Goal: Task Accomplishment & Management: Complete application form

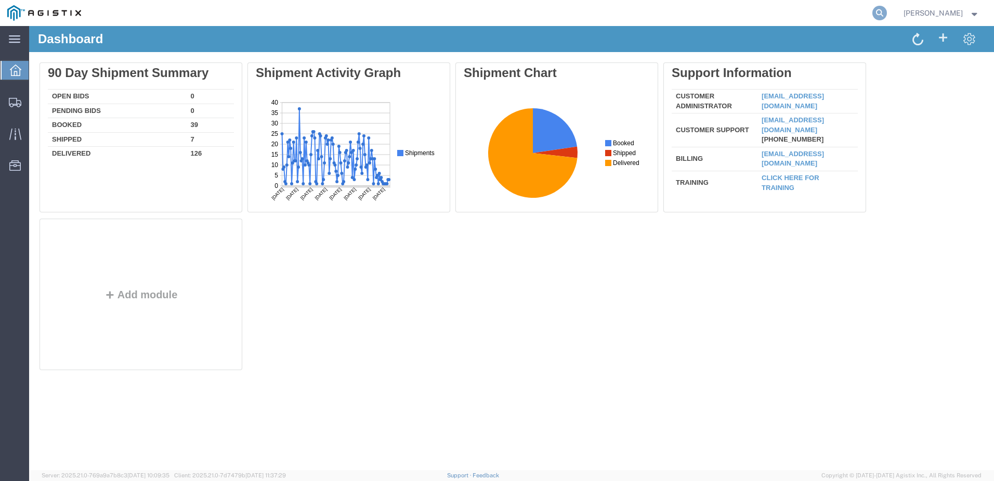
click at [887, 16] on icon at bounding box center [880, 13] width 15 height 15
click at [653, 16] on input "search" at bounding box center [714, 13] width 316 height 25
paste input "531079204"
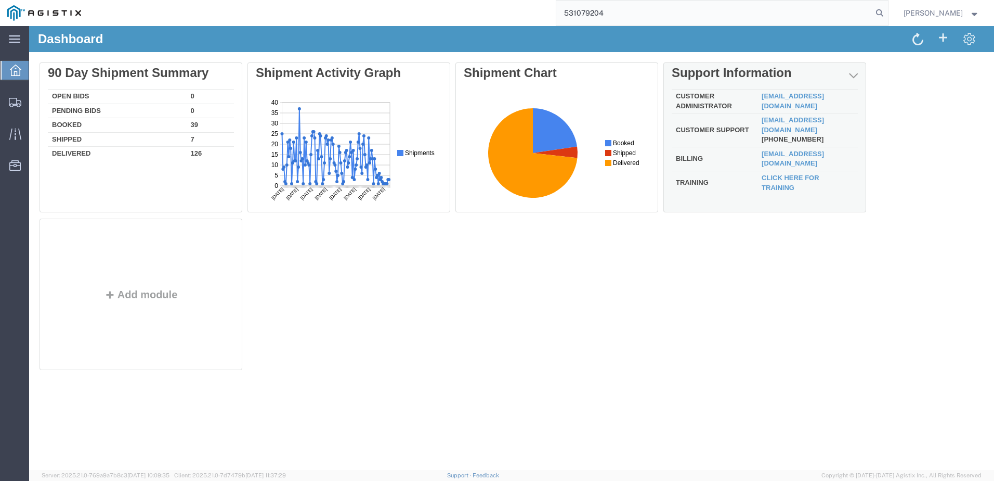
type input "531079204"
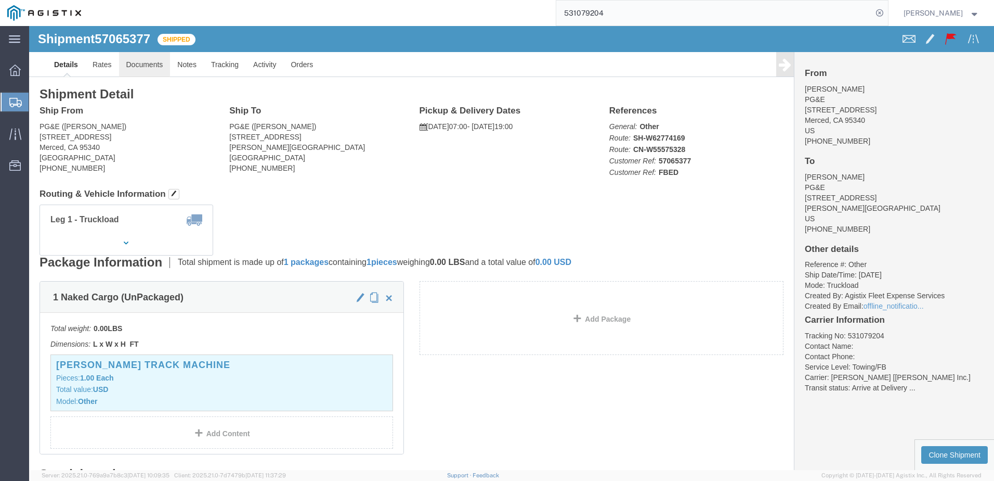
click link "Documents"
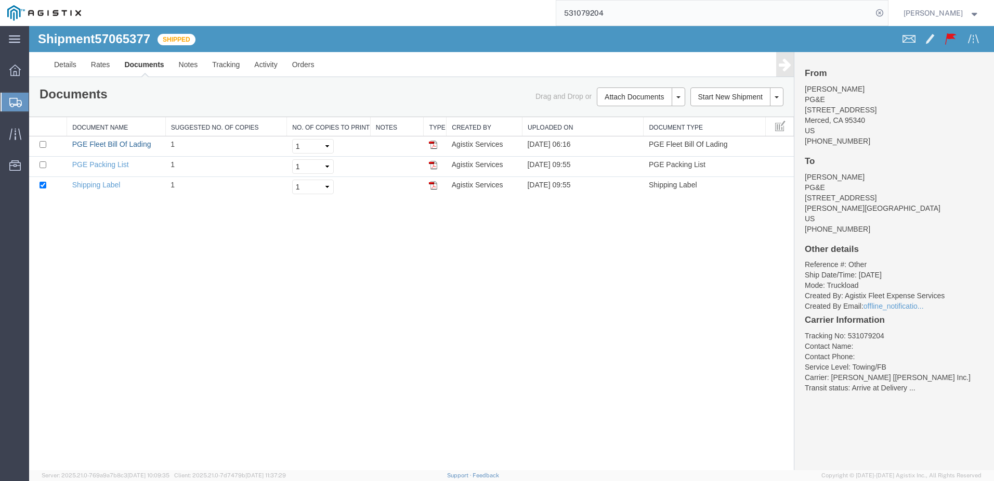
click at [136, 143] on link "PGE Fleet Bill Of Lading" at bounding box center [111, 144] width 79 height 8
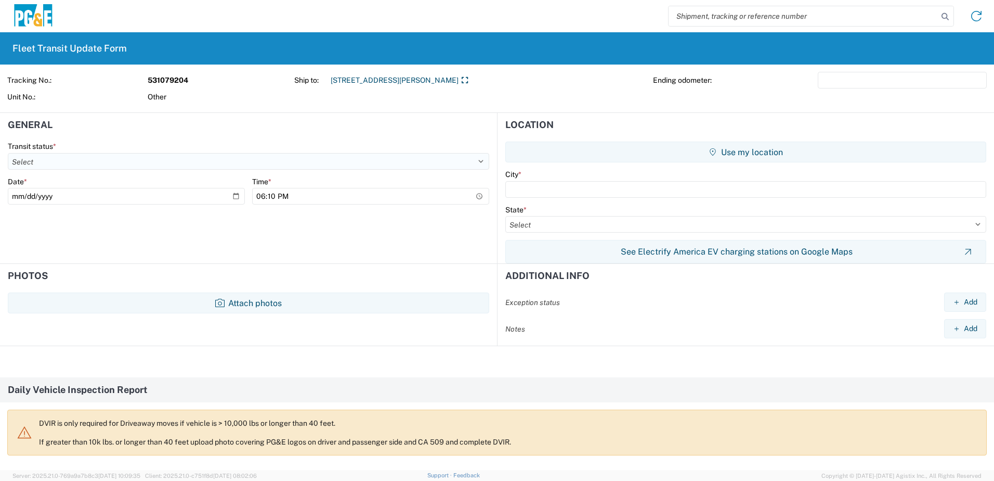
click at [35, 161] on select "Select Delivered Picked Up" at bounding box center [249, 161] width 482 height 17
select select "DELIVRED"
click at [8, 153] on select "Select Delivered Picked Up" at bounding box center [249, 161] width 482 height 17
click at [231, 196] on input "[DATE]" at bounding box center [126, 196] width 237 height 17
type input "[DATE]"
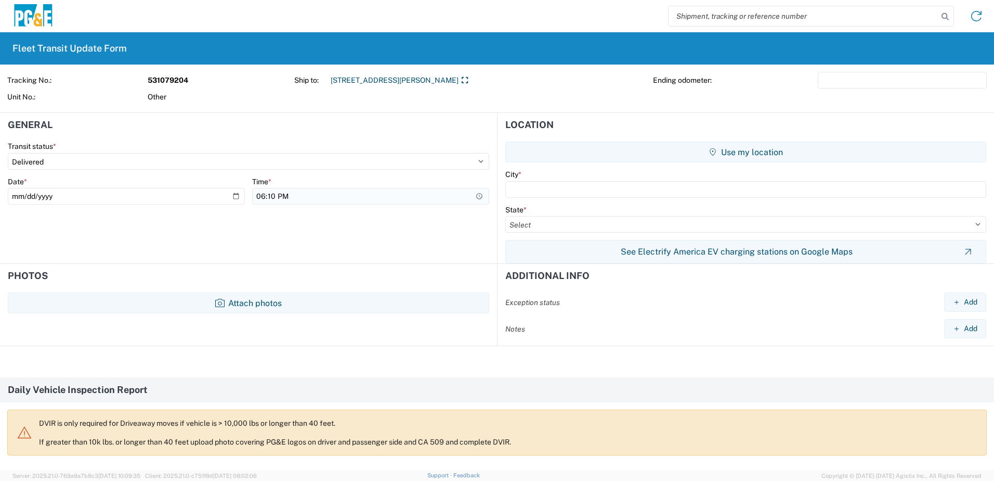
click at [335, 199] on input "18:10" at bounding box center [370, 196] width 237 height 17
click at [278, 198] on input "22:10" at bounding box center [370, 196] width 237 height 17
type input "10:10"
click at [556, 190] on input "text" at bounding box center [745, 189] width 481 height 17
type input "M"
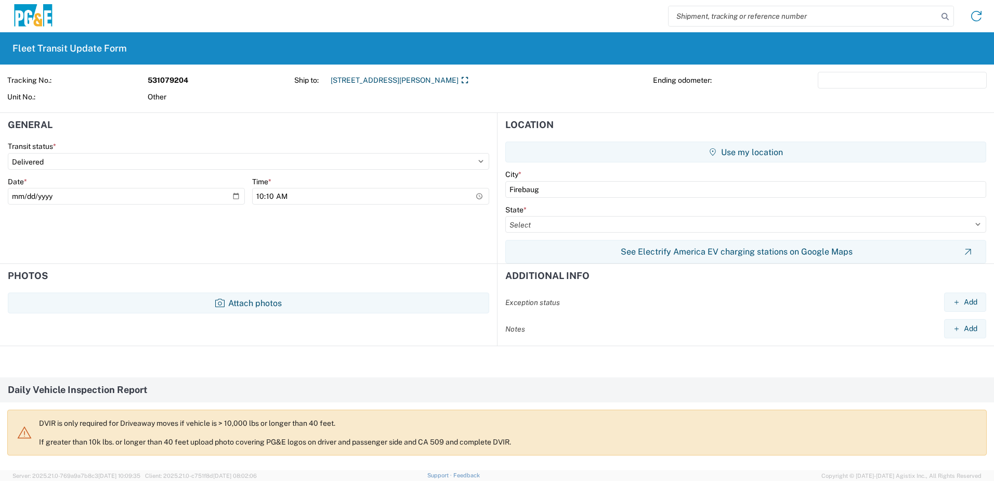
type input "[PERSON_NAME]"
select select "CA"
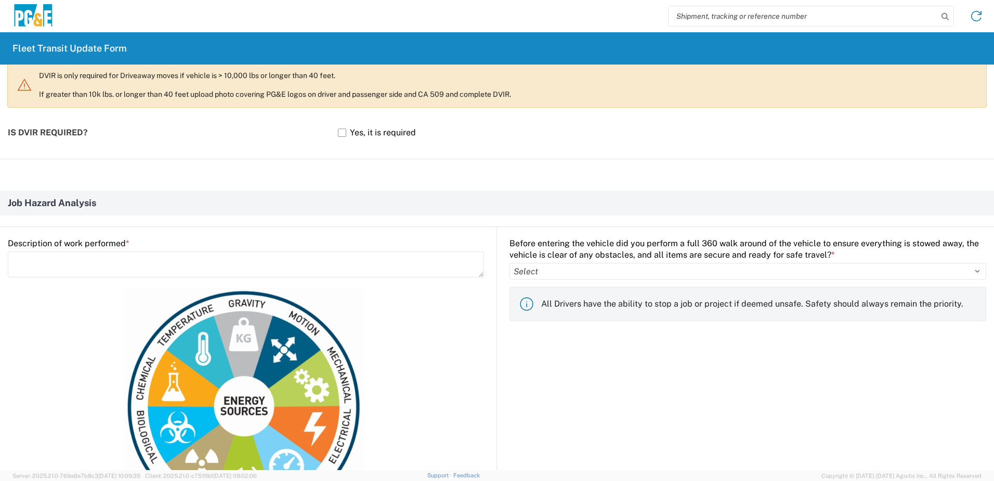
scroll to position [364, 0]
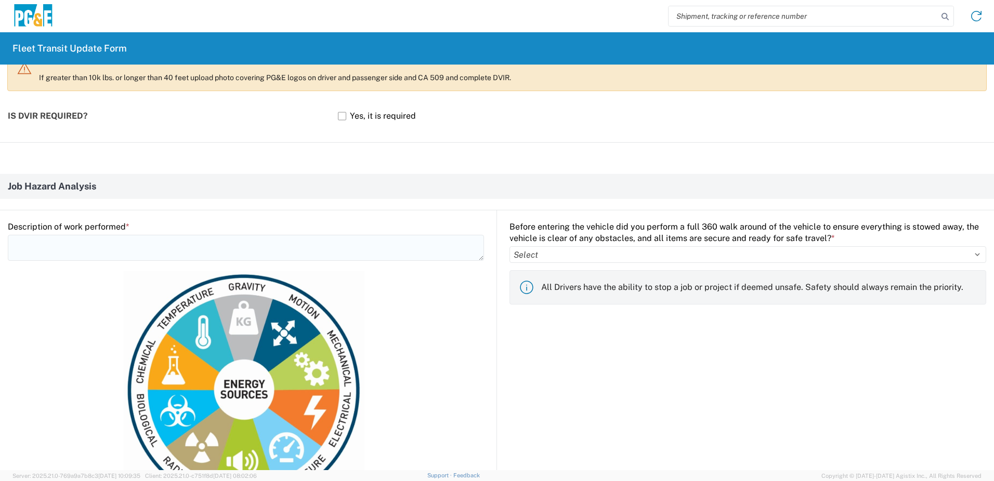
type input "[PERSON_NAME]"
click at [134, 244] on textarea at bounding box center [246, 248] width 476 height 26
click at [134, 244] on textarea "S" at bounding box center [246, 248] width 476 height 26
type textarea "Set pole"
click at [539, 254] on select "Select Yes No" at bounding box center [748, 254] width 477 height 17
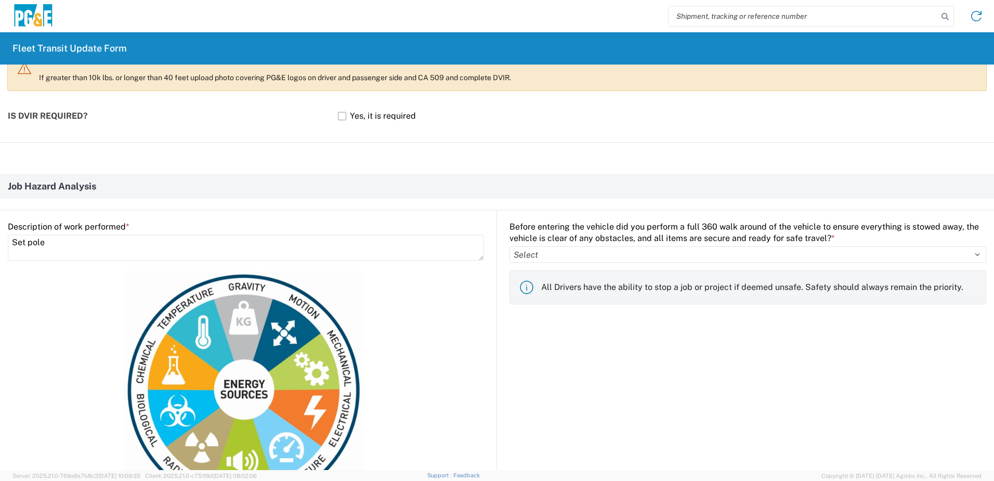
select select "yes"
click at [510, 246] on select "Select Yes No" at bounding box center [748, 254] width 477 height 17
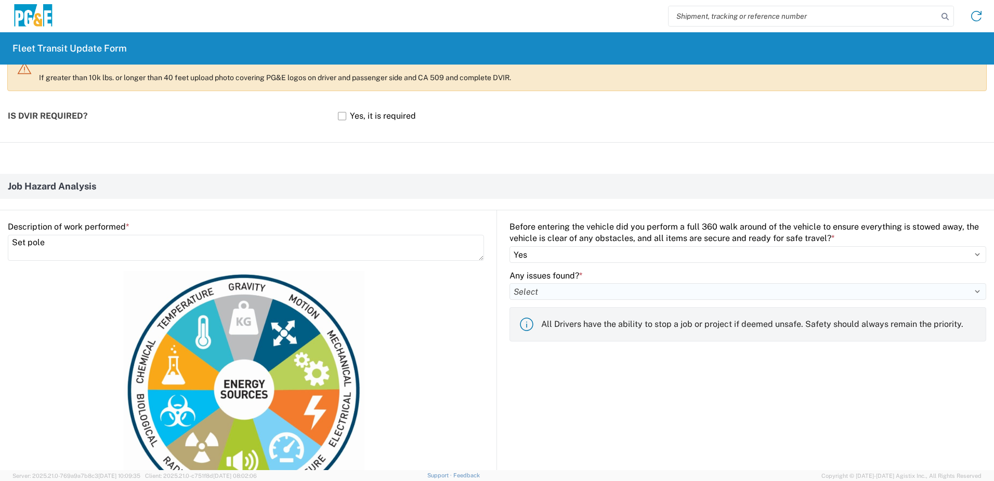
click at [535, 293] on select "Select Yes No" at bounding box center [748, 291] width 477 height 17
select select "no"
click at [510, 283] on select "Select Yes No" at bounding box center [748, 291] width 477 height 17
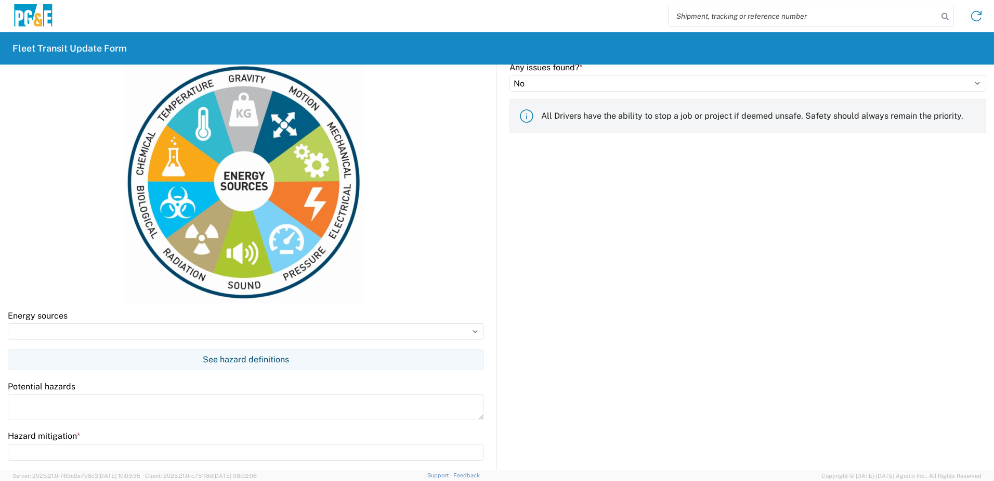
scroll to position [728, 0]
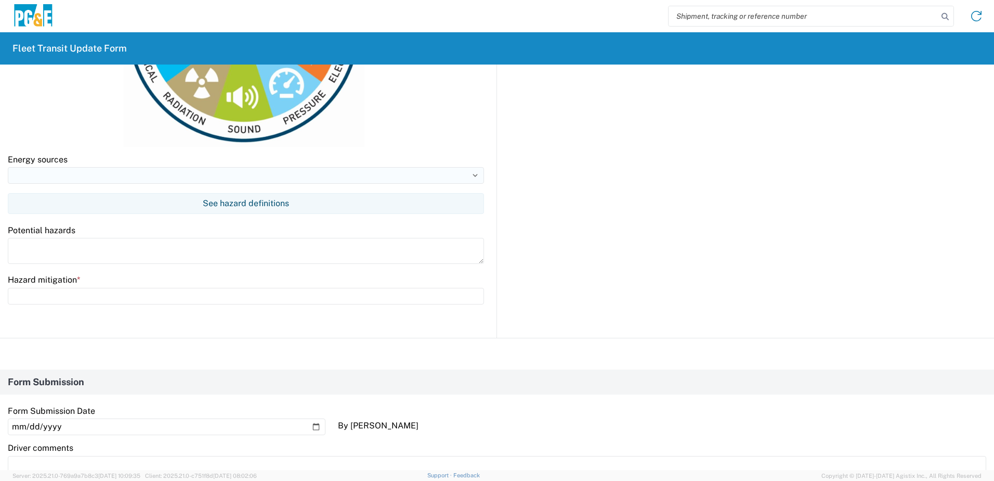
click at [88, 174] on input at bounding box center [246, 175] width 476 height 17
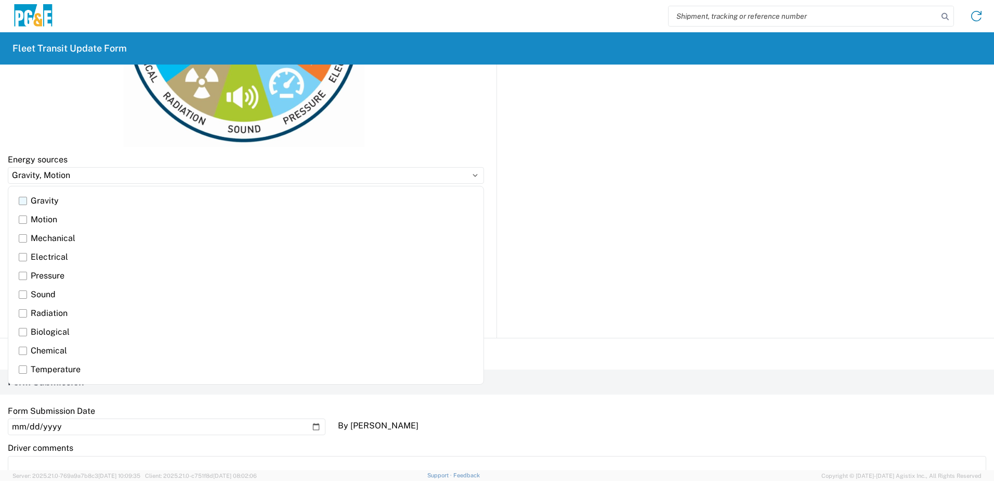
click at [28, 201] on label "Gravity" at bounding box center [246, 200] width 455 height 19
click at [0, 0] on input "Gravity" at bounding box center [0, 0] width 0 height 0
drag, startPoint x: 25, startPoint y: 222, endPoint x: 31, endPoint y: 223, distance: 5.8
click at [26, 222] on label "Motion" at bounding box center [246, 219] width 455 height 19
click at [0, 0] on input "Motion" at bounding box center [0, 0] width 0 height 0
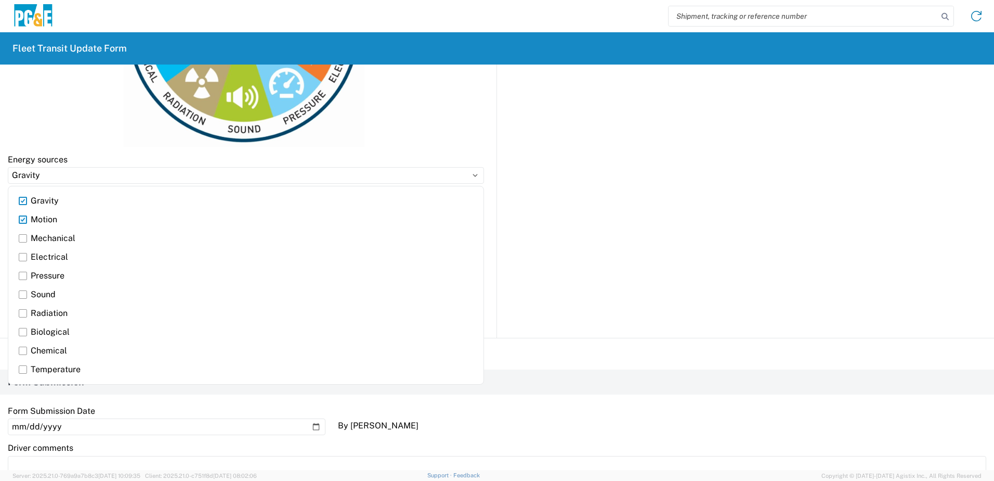
type input "Gravity, Motion"
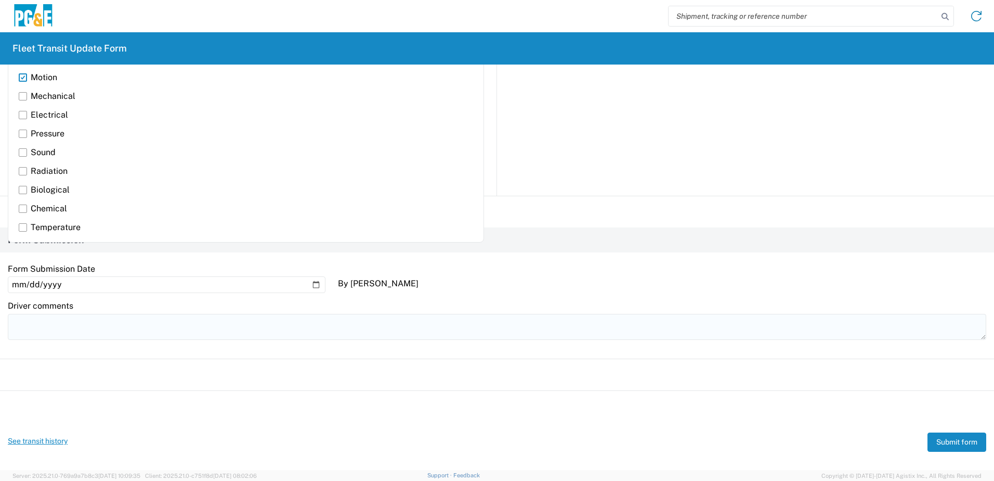
scroll to position [880, 0]
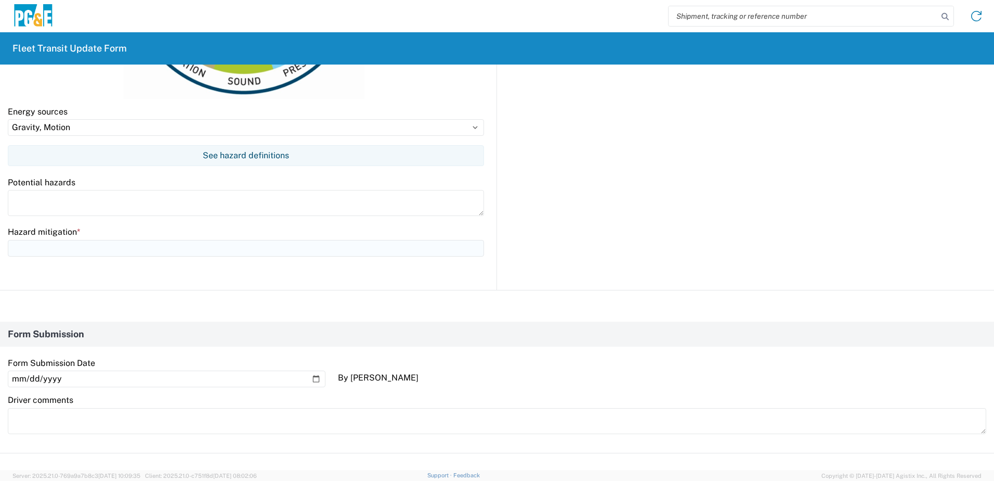
scroll to position [776, 0]
click at [37, 202] on textarea at bounding box center [246, 202] width 476 height 26
type textarea "m"
type textarea "Moving equipment & falling objects"
type input "/"
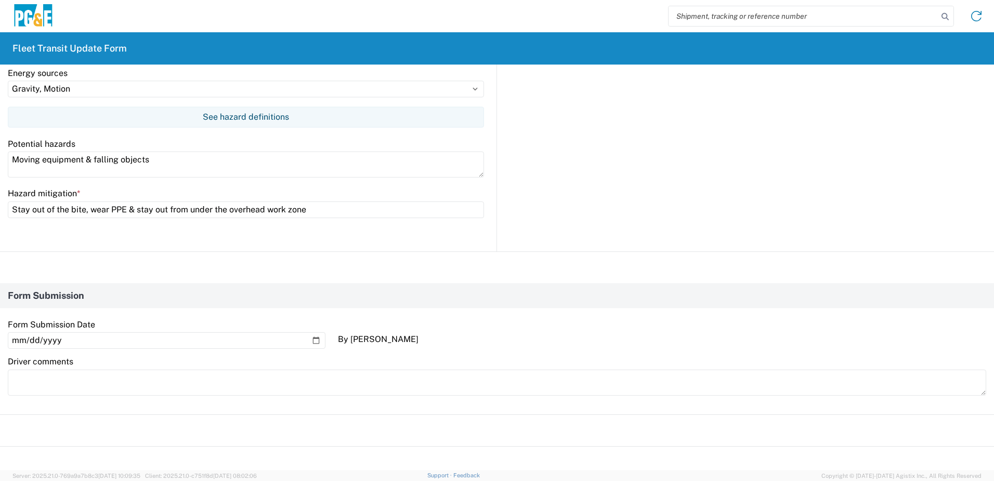
scroll to position [880, 0]
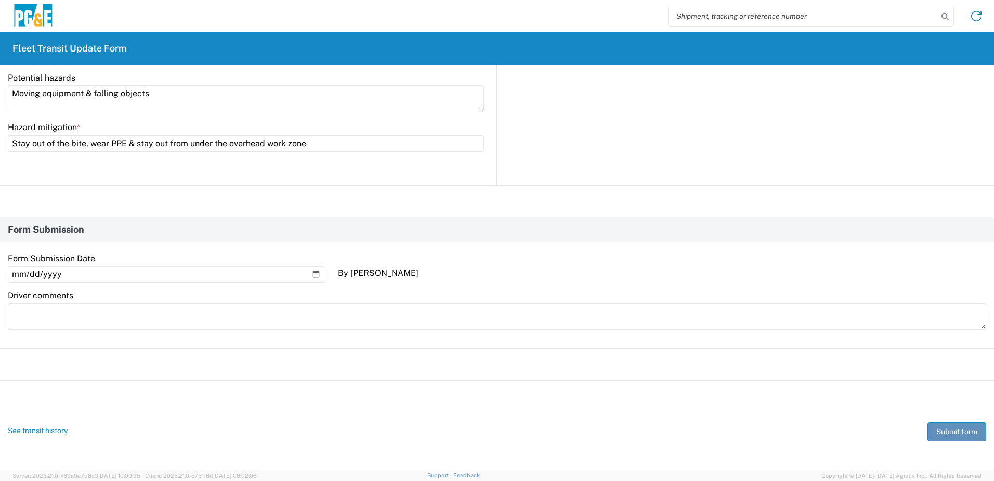
type input "Stay out of the bite, wear PPE & stay out from under the overhead work zone"
click at [957, 429] on button "Submit form" at bounding box center [957, 431] width 59 height 19
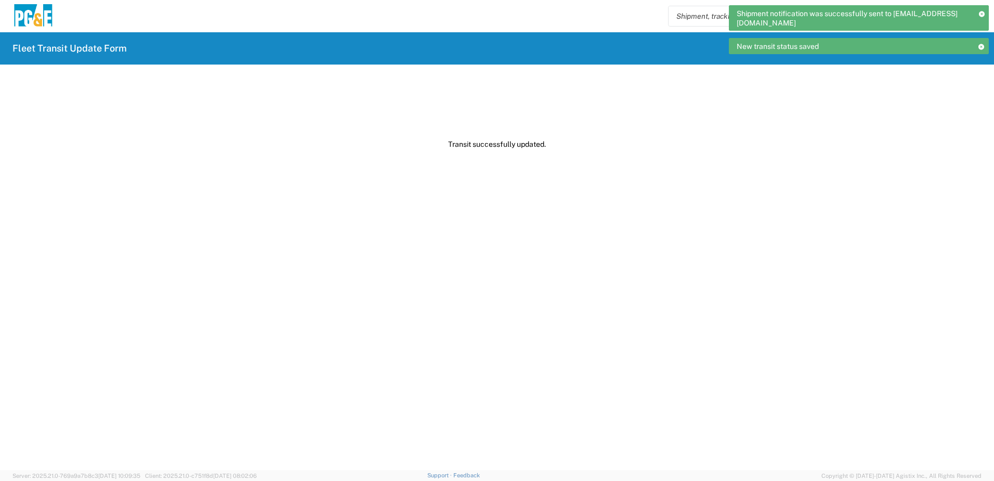
scroll to position [0, 0]
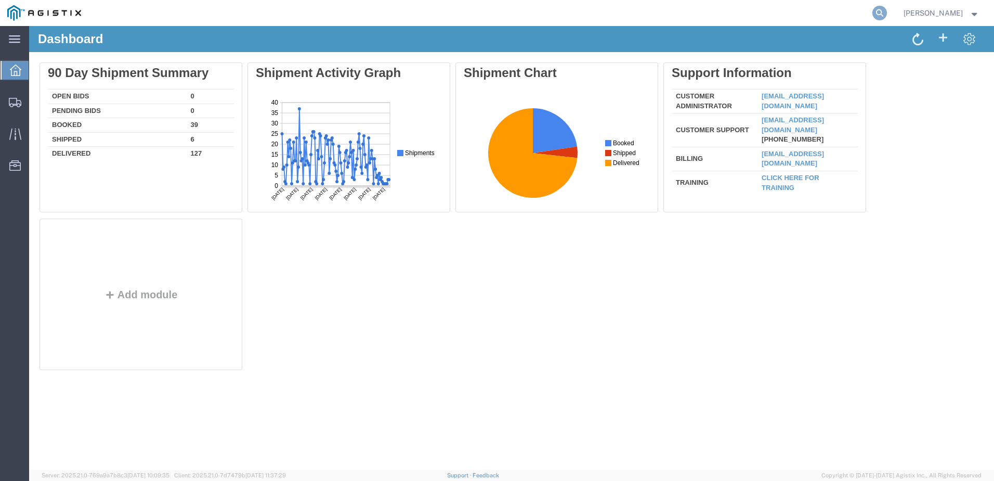
click at [887, 14] on icon at bounding box center [880, 13] width 15 height 15
click at [705, 14] on input "search" at bounding box center [714, 13] width 316 height 25
paste input "531513381"
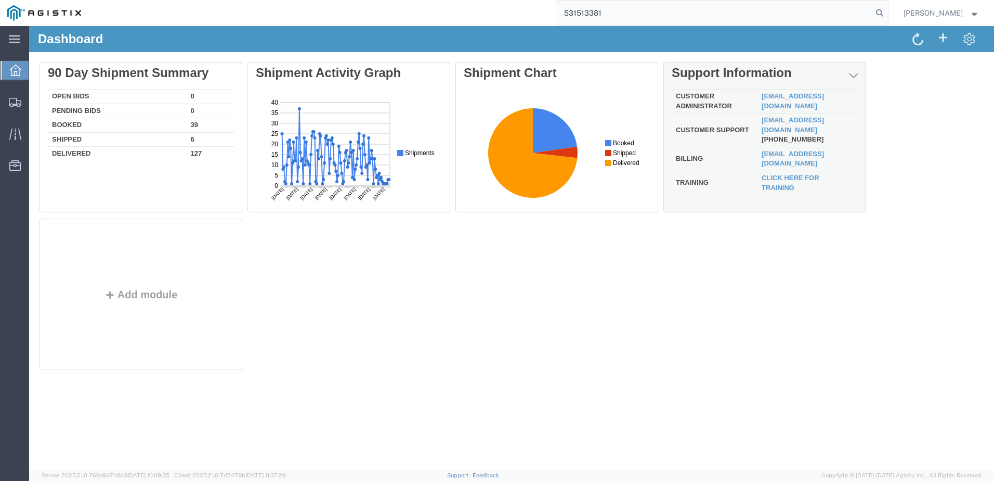
type input "531513381"
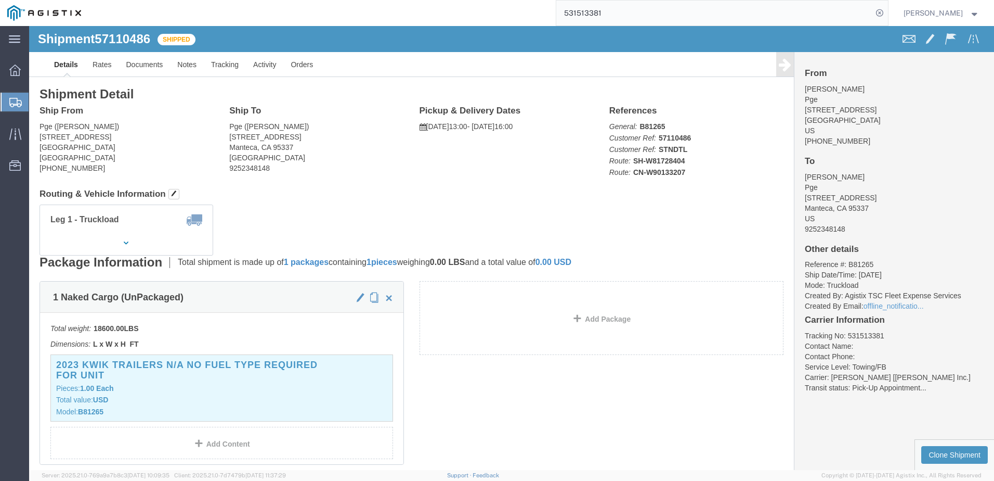
click span
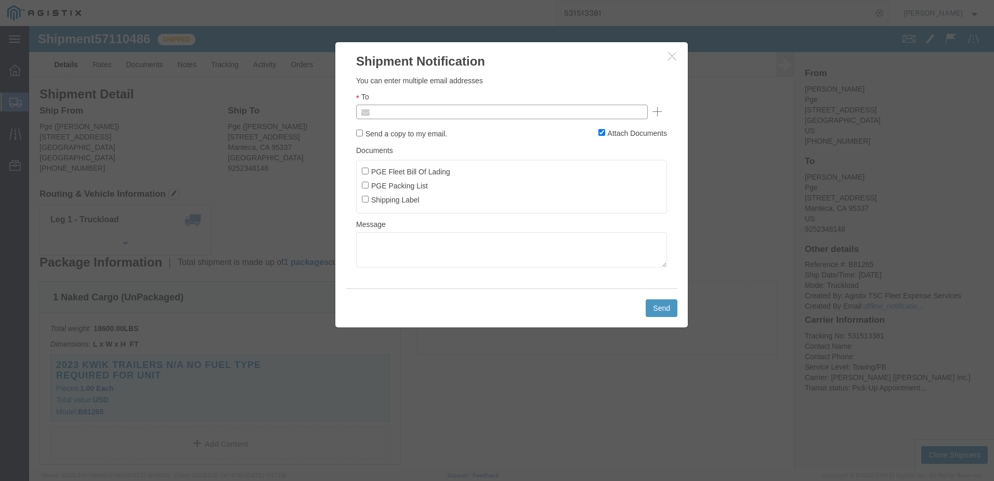
click input "text"
type input "druiz@epplerinc.com"
click input "PGE Fleet Bill Of Lading"
checkbox input "true"
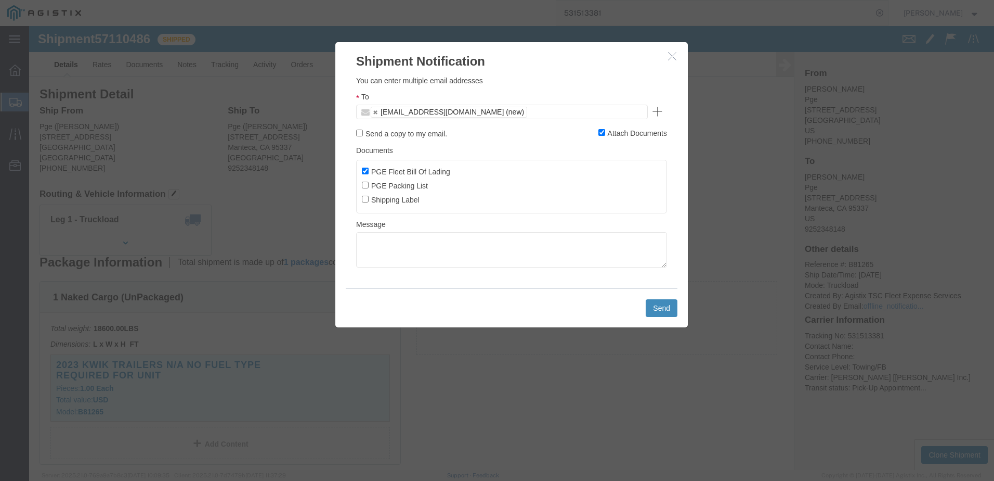
click button "Send"
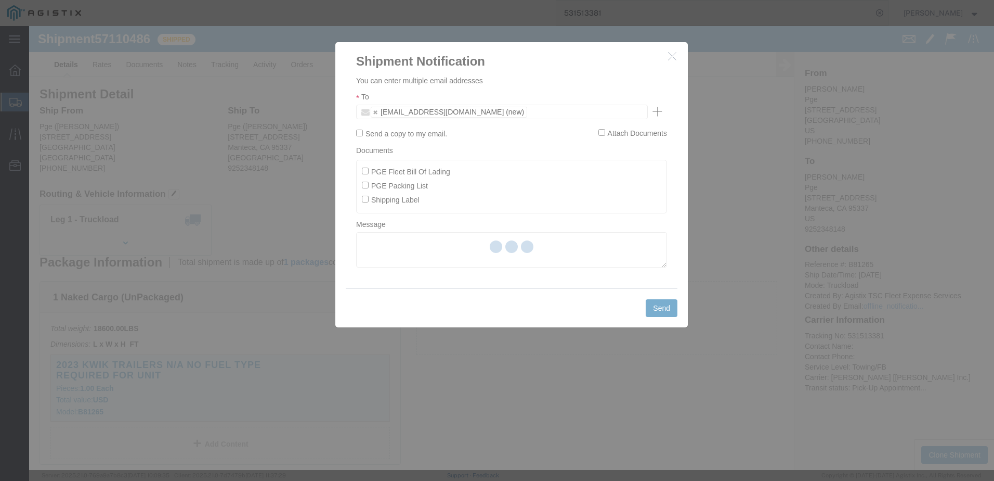
checkbox input "false"
